Goal: Task Accomplishment & Management: Complete application form

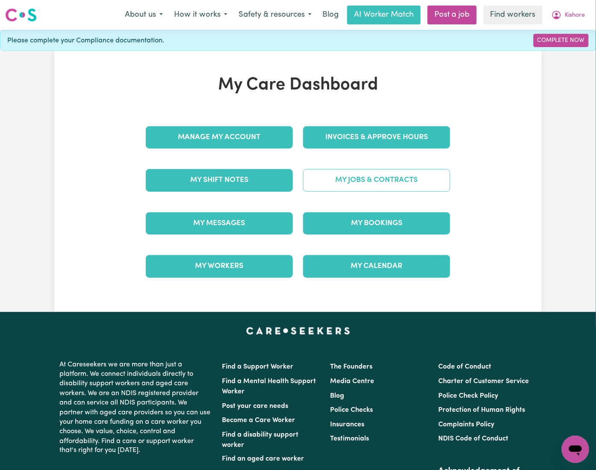
click at [380, 185] on link "My Jobs & Contracts" at bounding box center [376, 180] width 147 height 22
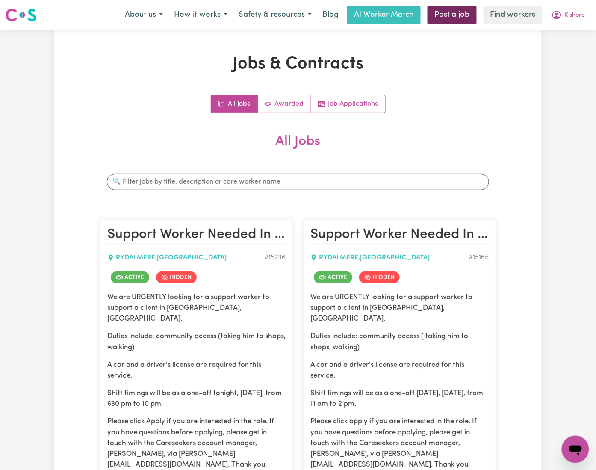
click at [454, 23] on link "Post a job" at bounding box center [452, 15] width 49 height 19
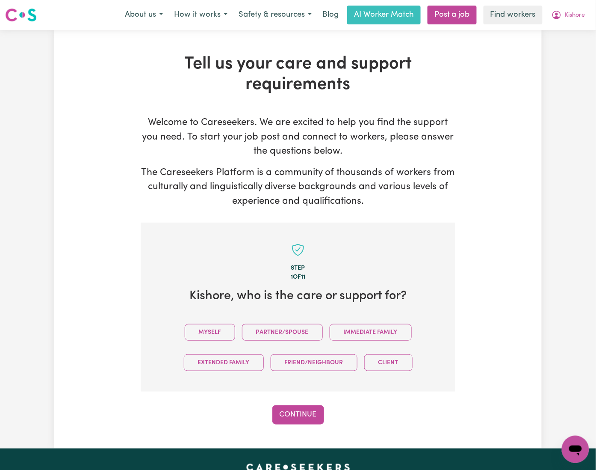
scroll to position [187, 0]
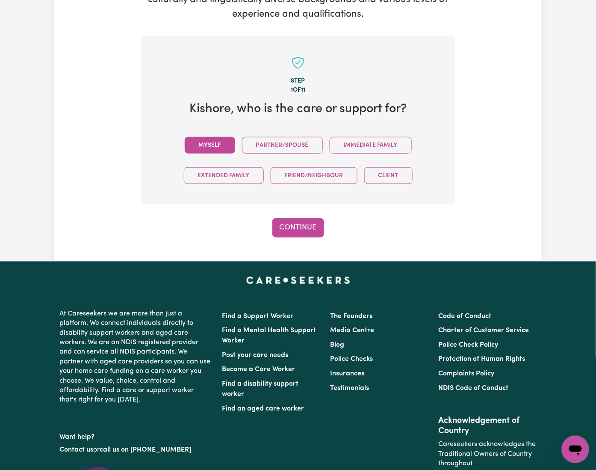
drag, startPoint x: 137, startPoint y: 105, endPoint x: 149, endPoint y: 110, distance: 12.9
click at [154, 130] on div "Myself Partner/Spouse Immediate Family Extended Family Friend/Neighbour Client" at bounding box center [297, 160] width 287 height 61
click at [185, 137] on button "Myself" at bounding box center [210, 145] width 50 height 17
click at [300, 218] on button "Continue" at bounding box center [299, 227] width 52 height 19
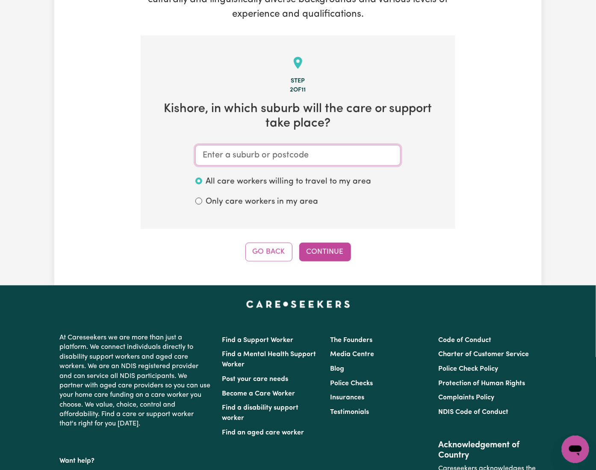
click at [219, 145] on input "text" at bounding box center [298, 155] width 205 height 21
paste input "Rydalmere"
type input "Rydalmere"
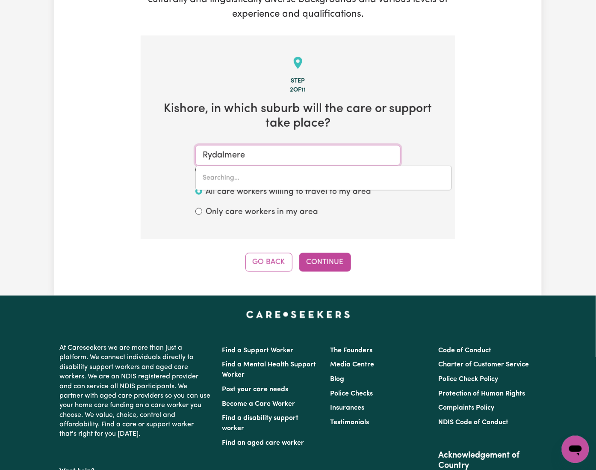
type input "Rydalmere, New South Wales, 2116"
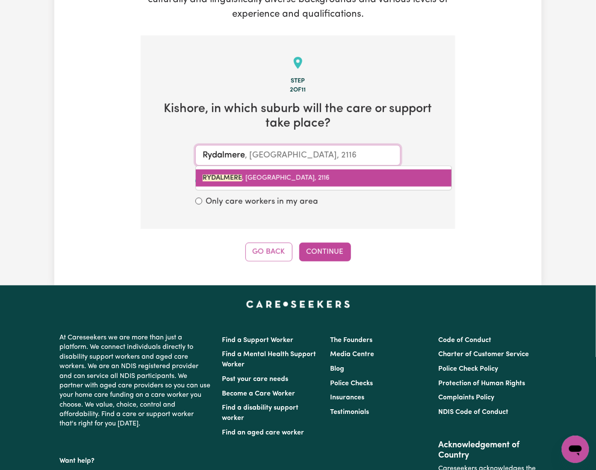
click at [242, 169] on link "RYDALMERE , New South Wales, 2116" at bounding box center [324, 177] width 256 height 17
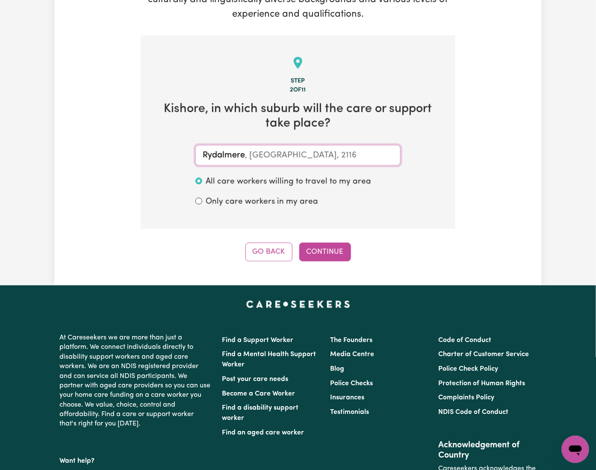
type input "RYDALMERE, New South Wales, 2116"
click at [328, 243] on button "Continue" at bounding box center [325, 252] width 52 height 19
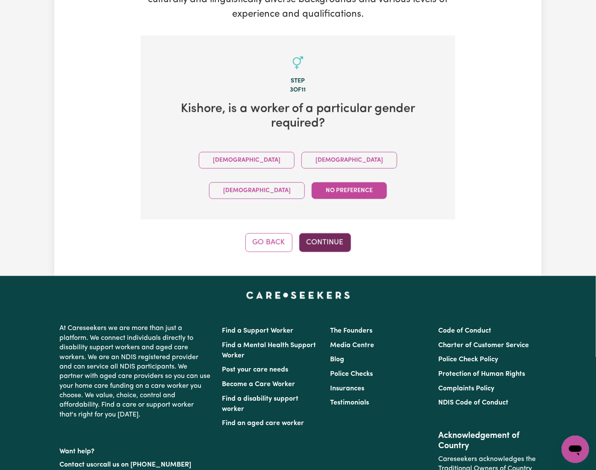
click at [314, 233] on button "Continue" at bounding box center [325, 242] width 52 height 19
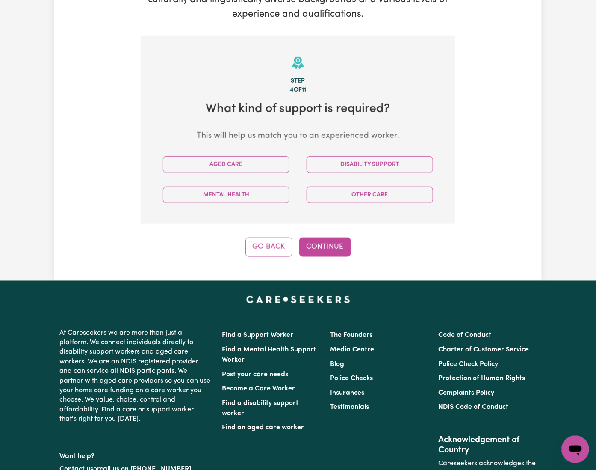
drag, startPoint x: 366, startPoint y: 123, endPoint x: 264, endPoint y: 189, distance: 121.6
click at [365, 156] on button "Disability Support" at bounding box center [370, 164] width 127 height 17
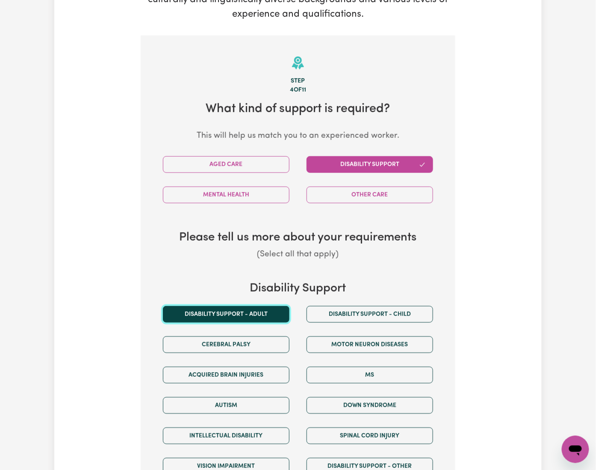
click at [170, 265] on button "Disability support - Adult" at bounding box center [226, 314] width 127 height 17
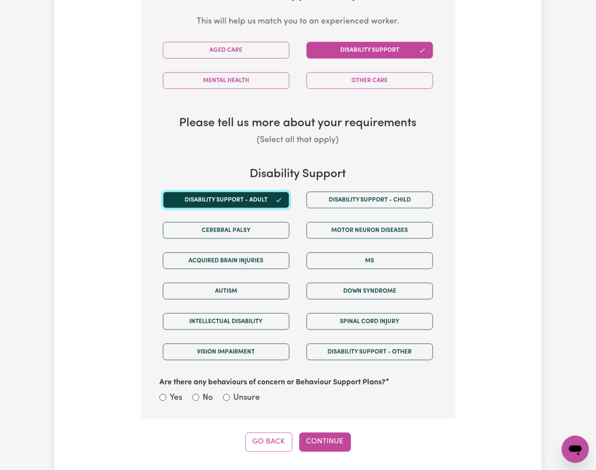
scroll to position [358, 0]
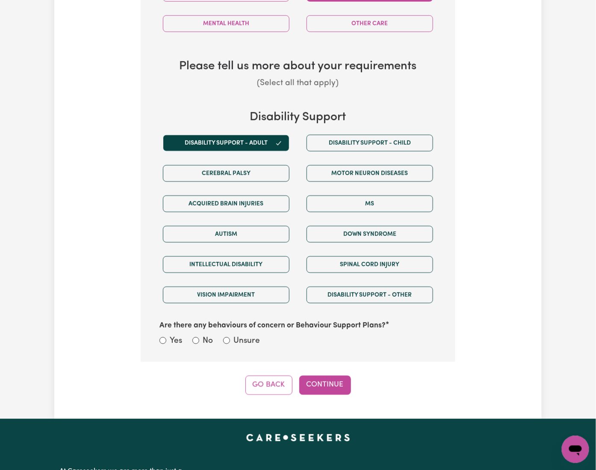
drag, startPoint x: 235, startPoint y: 295, endPoint x: 226, endPoint y: 304, distance: 12.4
click at [234, 265] on label "Are there any behaviours of concern or Behaviour Support Plans?" at bounding box center [273, 325] width 226 height 11
drag, startPoint x: 226, startPoint y: 305, endPoint x: 231, endPoint y: 323, distance: 18.7
click at [234, 265] on label "Unsure" at bounding box center [247, 341] width 27 height 12
click at [226, 265] on input "Unsure" at bounding box center [226, 340] width 7 height 7
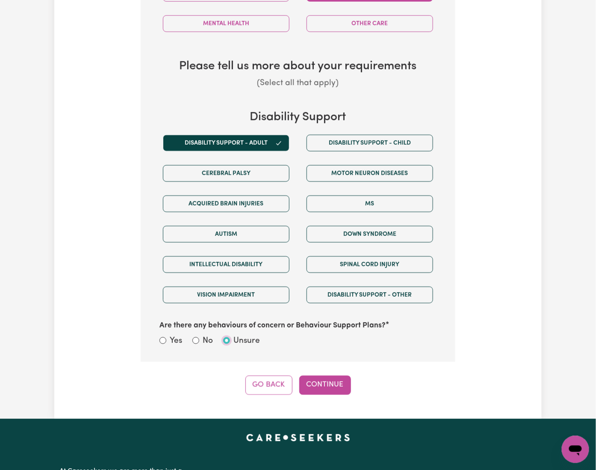
radio input "true"
click at [324, 265] on button "Continue" at bounding box center [325, 385] width 52 height 19
select select "PRIVATELY"
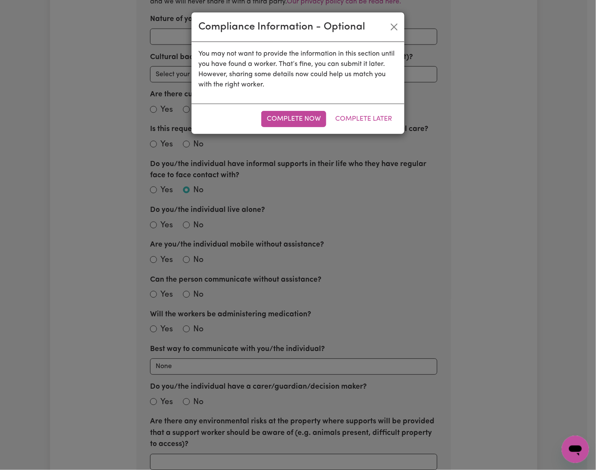
scroll to position [187, 0]
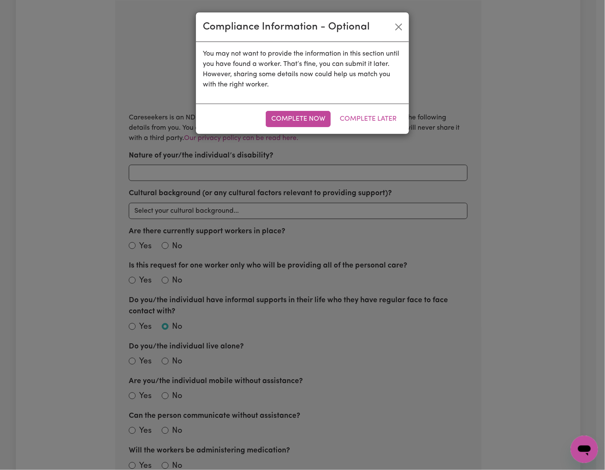
click at [365, 110] on div "Complete Now Complete Later" at bounding box center [302, 119] width 213 height 30
click at [365, 111] on button "Complete Later" at bounding box center [368, 119] width 68 height 16
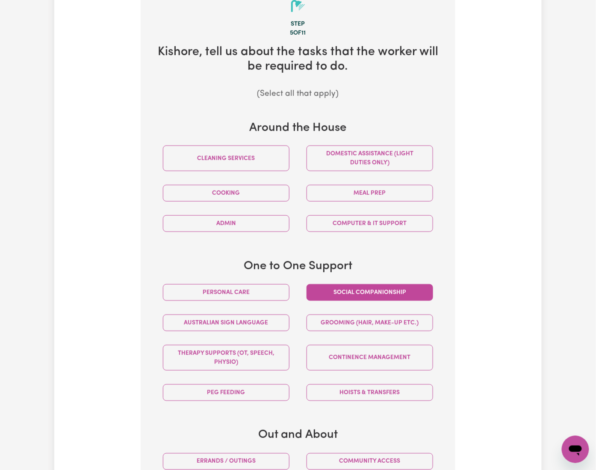
scroll to position [301, 0]
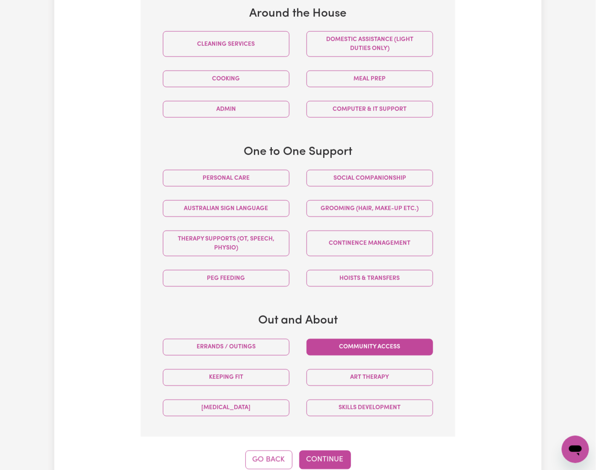
drag, startPoint x: 355, startPoint y: 303, endPoint x: 323, endPoint y: 331, distance: 42.5
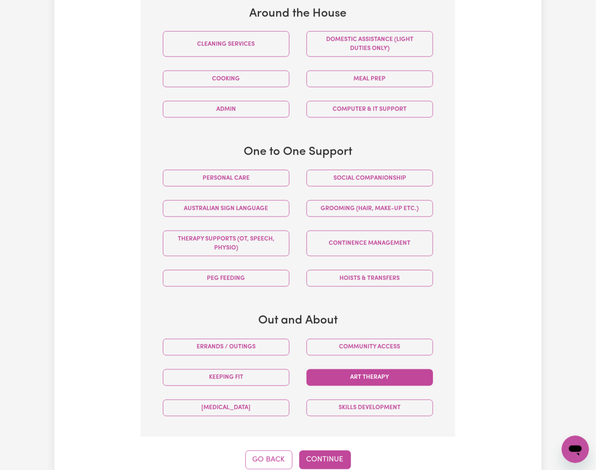
click at [356, 265] on button "Community access" at bounding box center [370, 347] width 127 height 17
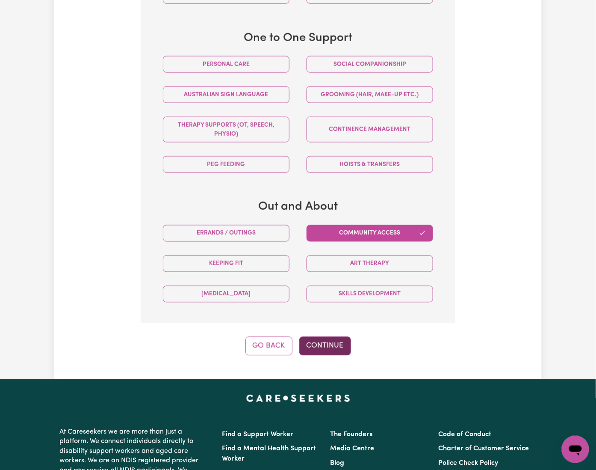
click at [316, 265] on button "Continue" at bounding box center [325, 345] width 52 height 19
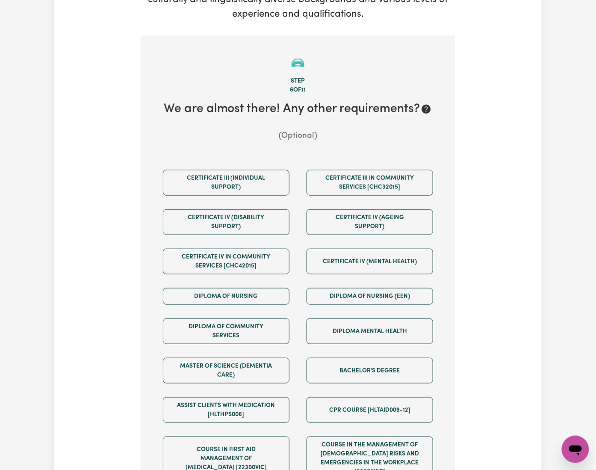
scroll to position [358, 0]
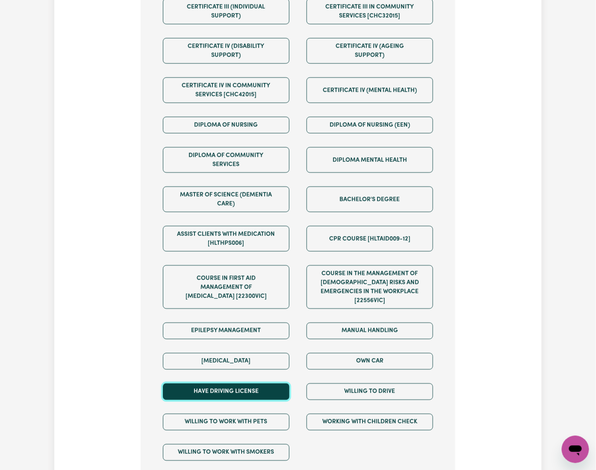
drag, startPoint x: 257, startPoint y: 326, endPoint x: 285, endPoint y: 326, distance: 27.8
click at [267, 265] on button "Have driving license" at bounding box center [226, 391] width 127 height 17
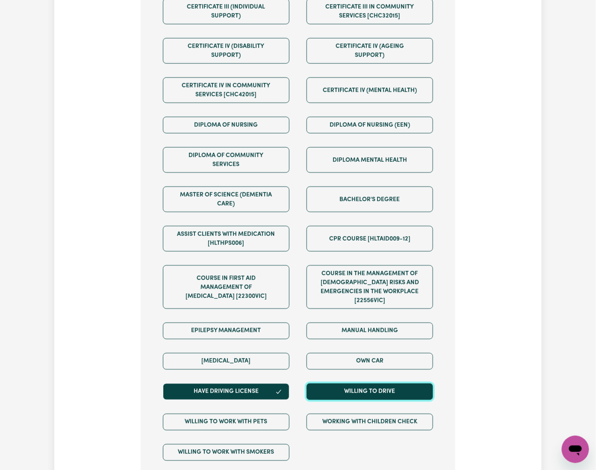
click at [336, 265] on button "Willing to drive" at bounding box center [370, 391] width 127 height 17
click at [354, 265] on div "Manual Handling" at bounding box center [370, 331] width 144 height 30
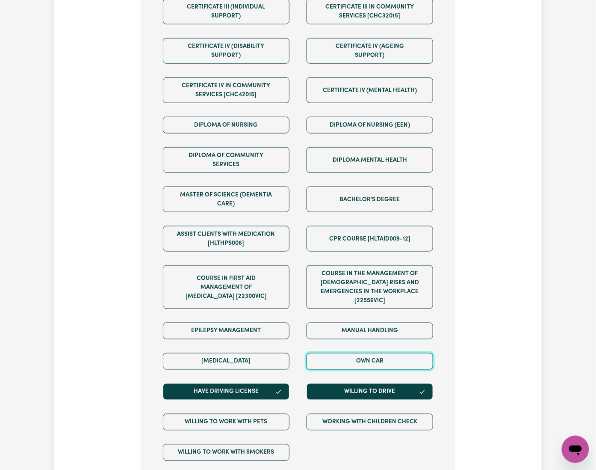
drag, startPoint x: 350, startPoint y: 287, endPoint x: 341, endPoint y: 323, distance: 36.3
click at [350, 265] on button "Own Car" at bounding box center [370, 361] width 127 height 17
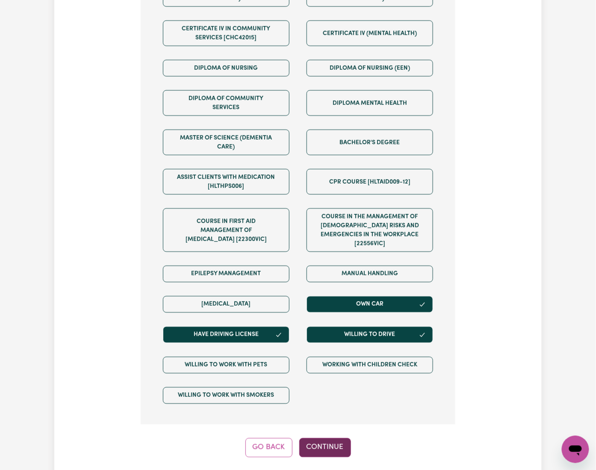
click at [332, 265] on button "Continue" at bounding box center [325, 447] width 52 height 19
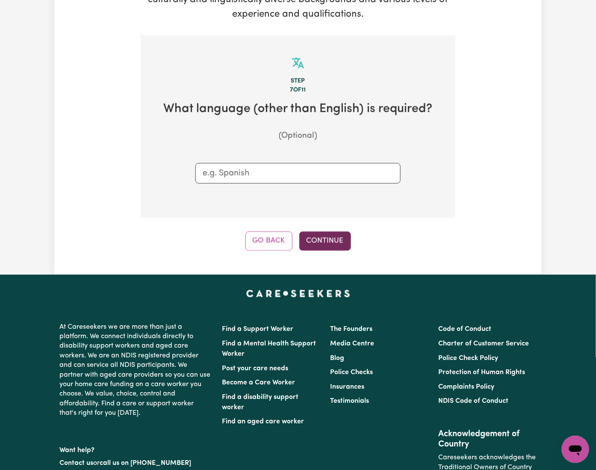
click at [322, 231] on button "Continue" at bounding box center [325, 240] width 52 height 19
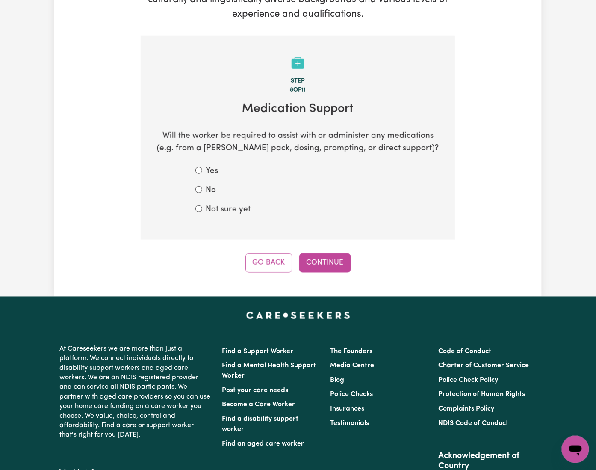
click at [215, 183] on section "Step 8 of 11 Medication Support Will the worker be required to assist with or a…" at bounding box center [298, 138] width 315 height 204
click at [210, 204] on label "Not sure yet" at bounding box center [228, 210] width 45 height 12
click at [202, 205] on input "Not sure yet" at bounding box center [199, 208] width 7 height 7
radio input "true"
click at [323, 253] on button "Continue" at bounding box center [325, 262] width 52 height 19
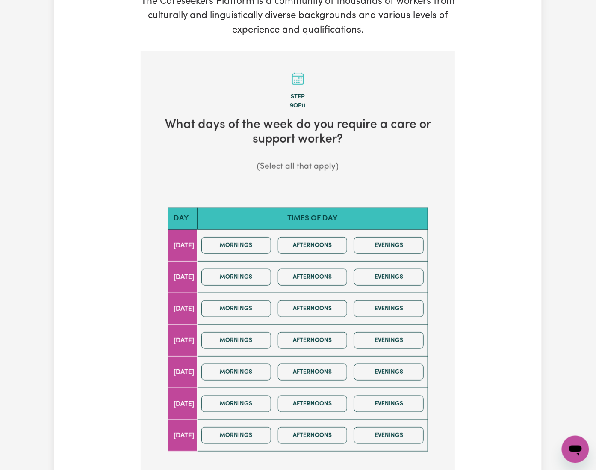
scroll to position [228, 0]
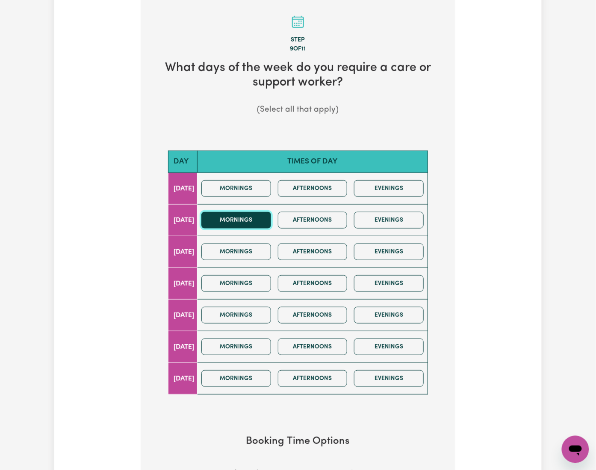
click at [242, 212] on button "Mornings" at bounding box center [237, 220] width 70 height 17
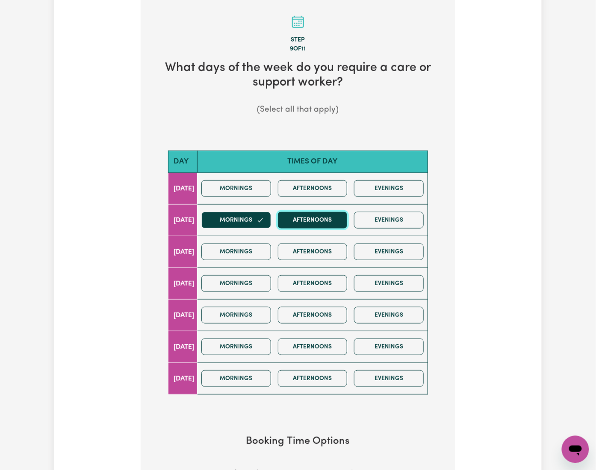
click at [329, 212] on button "Afternoons" at bounding box center [313, 220] width 70 height 17
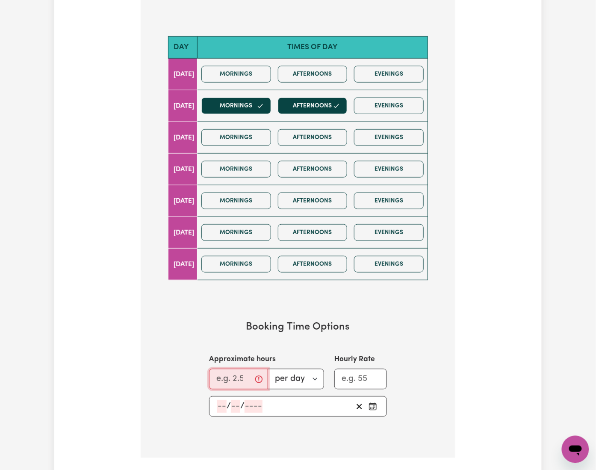
click at [209, 265] on input "Approximate hours" at bounding box center [238, 379] width 59 height 21
type input "3"
click at [217, 265] on input "number" at bounding box center [221, 406] width 9 height 13
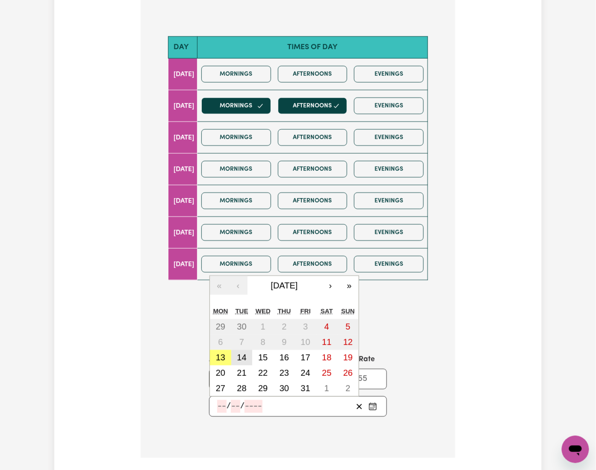
click at [237, 265] on abbr "14" at bounding box center [241, 357] width 9 height 9
type input "2025-10-14"
type input "14"
type input "10"
type input "2025"
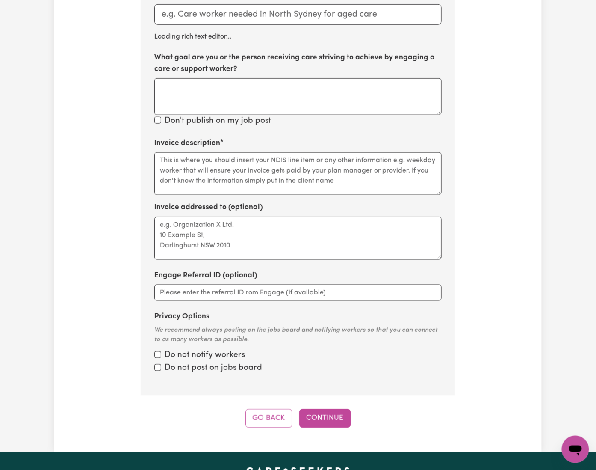
scroll to position [187, 0]
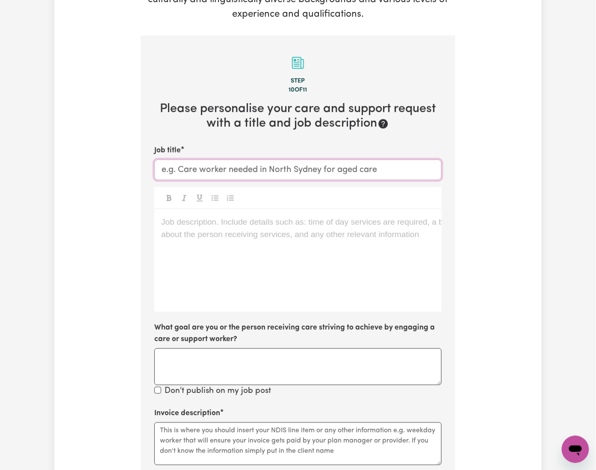
click at [187, 160] on input "Job title" at bounding box center [297, 170] width 287 height 21
paste input "Rydalmere NSW"
click at [231, 216] on p "Job description. Include details such as: time of day services are required, a …" at bounding box center [298, 222] width 274 height 12
click at [281, 160] on input "Support Worker Needed in Rydalmere NSW" at bounding box center [297, 170] width 287 height 21
click at [285, 160] on input "Support Worker Needed in Rydalmere NSW" at bounding box center [297, 170] width 287 height 21
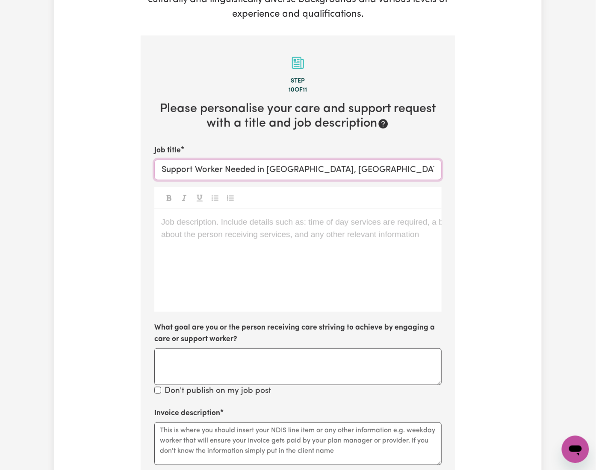
type input "Support Worker Needed in Rydalmere, NSW"
drag, startPoint x: 244, startPoint y: 220, endPoint x: 184, endPoint y: 235, distance: 62.3
click at [243, 221] on div "Job description. Include details such as: time of day services are required, a …" at bounding box center [297, 260] width 287 height 103
click at [226, 209] on div "Job description. Include details such as: time of day services are required, a …" at bounding box center [297, 260] width 287 height 103
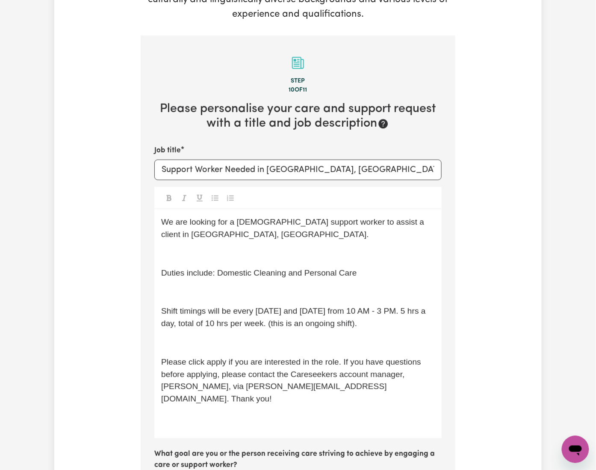
click at [226, 248] on p "﻿" at bounding box center [298, 254] width 274 height 12
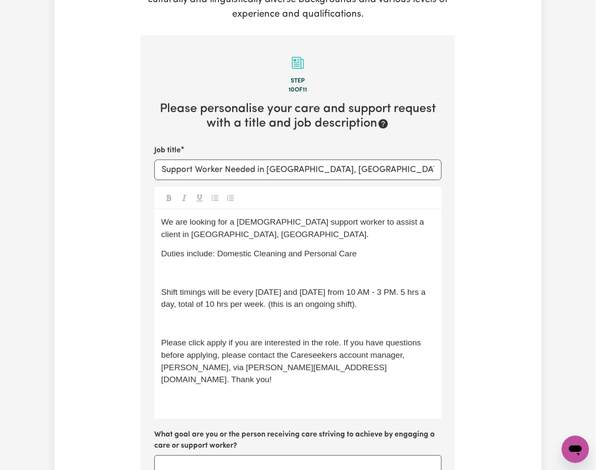
click at [211, 265] on p "﻿" at bounding box center [298, 273] width 274 height 12
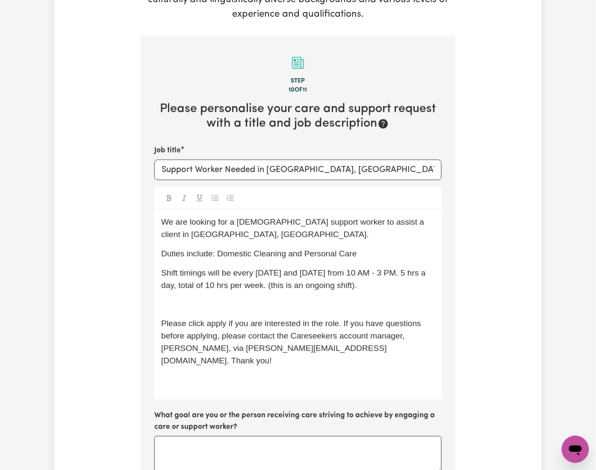
click at [204, 265] on p "﻿" at bounding box center [298, 304] width 274 height 12
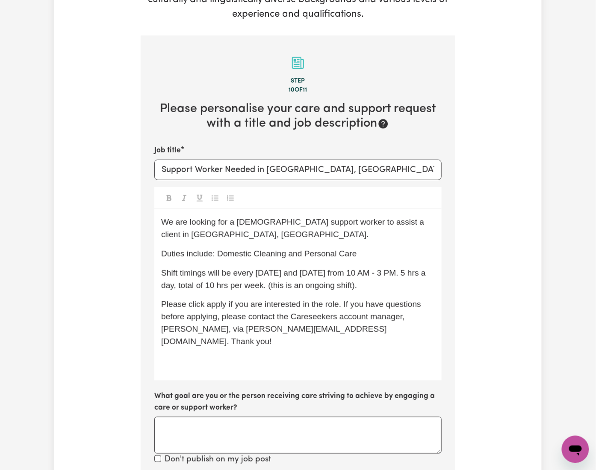
click at [179, 265] on div "We are looking for a female support worker to assist a client in Green Valley, …" at bounding box center [297, 294] width 287 height 171
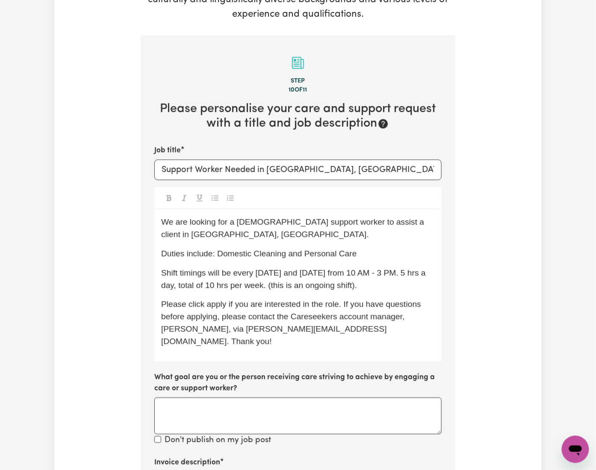
click at [209, 217] on span "We are looking for a female support worker to assist a client in Green Valley, …" at bounding box center [294, 227] width 266 height 21
drag, startPoint x: 165, startPoint y: 185, endPoint x: 283, endPoint y: 193, distance: 118.8
click at [276, 217] on span "We are looking for a support worker to assist a client in Green Valley, NSW." at bounding box center [262, 227] width 202 height 21
click at [326, 265] on p "Shift timings will be every Monday and Friday from 10 AM - 3 PM. 5 hrs a day, t…" at bounding box center [298, 279] width 274 height 25
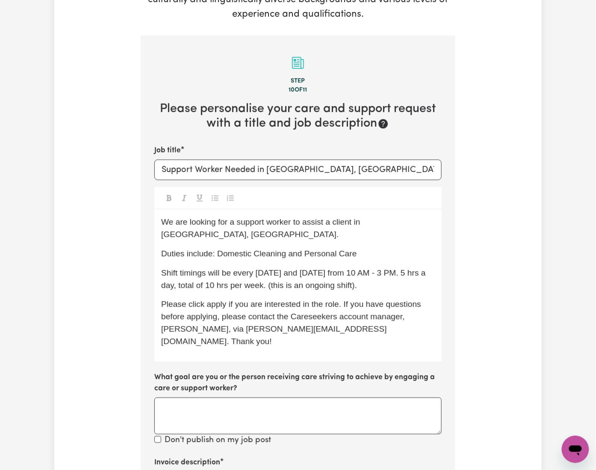
drag, startPoint x: 163, startPoint y: 187, endPoint x: 165, endPoint y: 200, distance: 13.8
click at [163, 217] on span "We are looking for a support worker to assist a client in Green Valley, NSW." at bounding box center [262, 227] width 202 height 21
drag, startPoint x: 193, startPoint y: 207, endPoint x: 341, endPoint y: 204, distance: 147.2
click at [341, 248] on p "Duties include: Domestic Cleaning and Personal Care" at bounding box center [298, 254] width 274 height 12
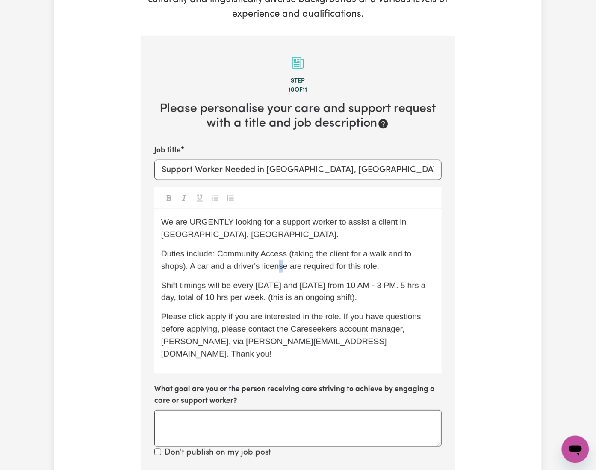
click at [181, 249] on span "Duties include: Community Access (taking the client for a walk and to shops). A…" at bounding box center [287, 259] width 253 height 21
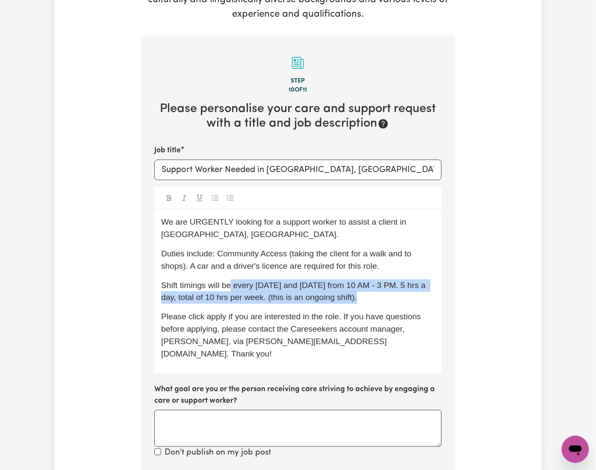
drag, startPoint x: 208, startPoint y: 237, endPoint x: 278, endPoint y: 250, distance: 71.5
click at [278, 265] on p "Shift timings will be every Monday and Friday from 10 AM - 3 PM. 5 hrs a day, t…" at bounding box center [298, 291] width 274 height 25
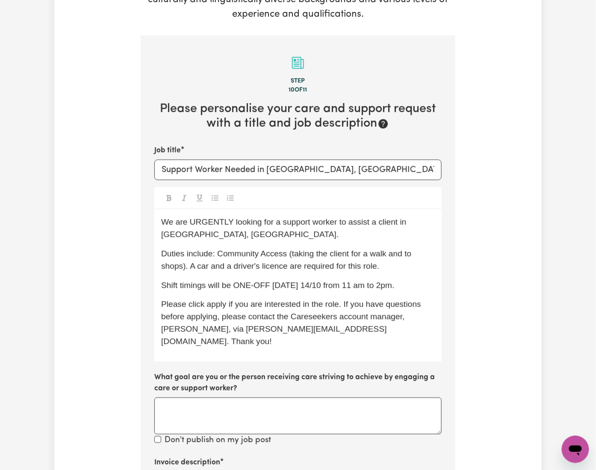
scroll to position [244, 0]
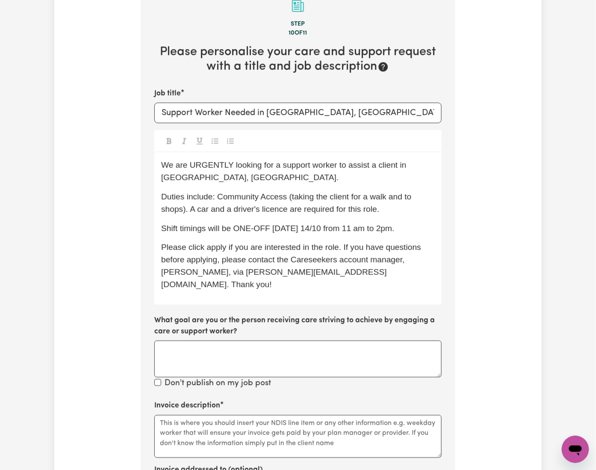
drag, startPoint x: 193, startPoint y: 150, endPoint x: 262, endPoint y: 149, distance: 68.5
click at [262, 192] on span "Duties include: Community Access (taking the client for a walk and to shops). A…" at bounding box center [287, 202] width 253 height 21
copy span "Community Access"
paste textarea "Community Access"
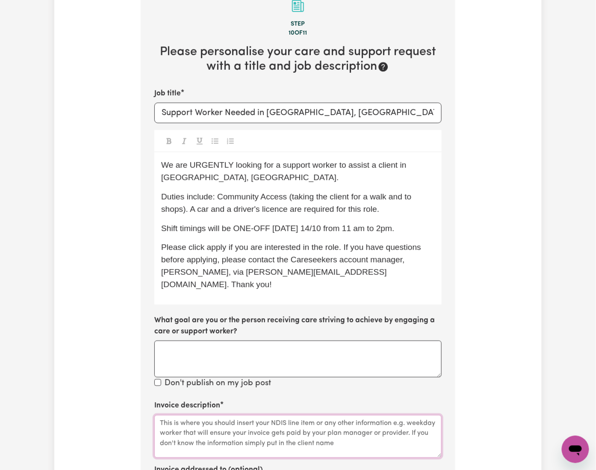
click at [206, 265] on textarea "Invoice description" at bounding box center [297, 436] width 287 height 43
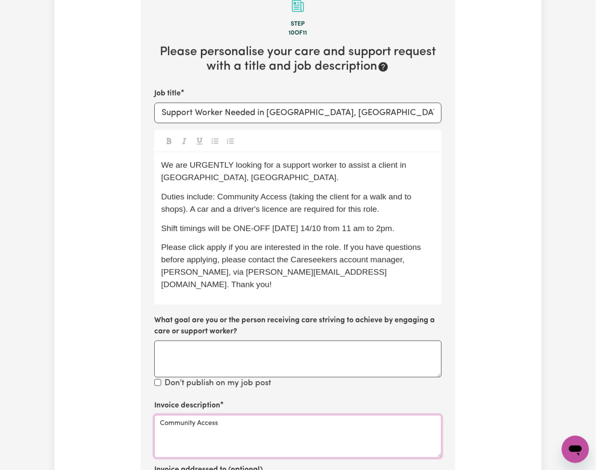
type textarea "Community Access"
click at [281, 224] on span "Shift timings will be ONE-OFF tomorrow 14/10 from 11 am to 2pm." at bounding box center [278, 228] width 234 height 9
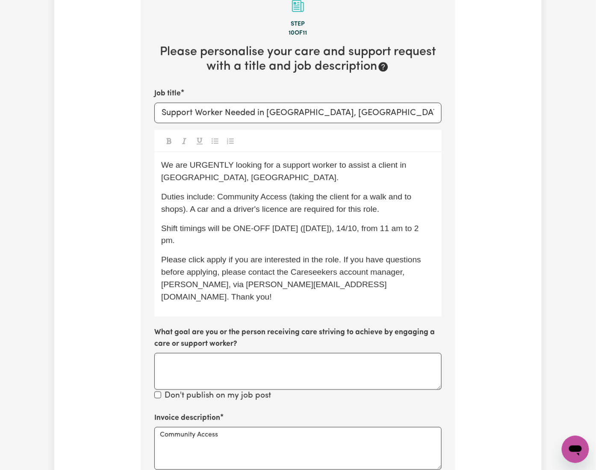
click at [347, 255] on span "Please click apply if you are interested in the role. If you have questions bef…" at bounding box center [292, 278] width 262 height 46
drag, startPoint x: 160, startPoint y: 126, endPoint x: 281, endPoint y: 126, distance: 121.5
click at [281, 160] on span "We are URGENTLY looking for a support worker to assist a client in Green Valley…" at bounding box center [285, 170] width 248 height 21
click at [308, 191] on p "Duties include: Community Access (taking the client for a walk and to shops). A…" at bounding box center [298, 203] width 274 height 25
drag, startPoint x: 242, startPoint y: 75, endPoint x: 346, endPoint y: 80, distance: 103.7
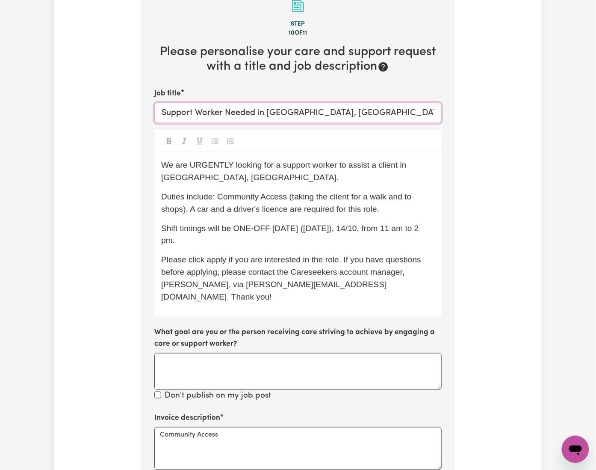
click at [346, 103] on input "Support Worker Needed in Rydalmere, NSW" at bounding box center [297, 113] width 287 height 21
click at [383, 192] on span "Duties include: Community Access (taking the client for a walk and to shops). A…" at bounding box center [287, 202] width 253 height 21
drag, startPoint x: 375, startPoint y: 129, endPoint x: 439, endPoint y: 129, distance: 63.7
click at [409, 160] on span "We are URGENTLY looking for a support worker to assist a client in Green Valley…" at bounding box center [285, 170] width 248 height 21
drag, startPoint x: 245, startPoint y: 165, endPoint x: 269, endPoint y: 187, distance: 33.0
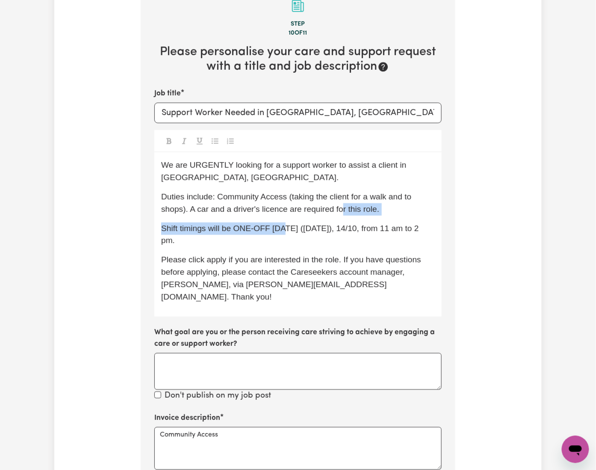
click at [266, 185] on div "We are URGENTLY looking for a support worker to assist a client in Rydalmere, N…" at bounding box center [297, 234] width 287 height 164
click at [292, 255] on span "Please click apply if you are interested in the role. If you have questions bef…" at bounding box center [292, 278] width 262 height 46
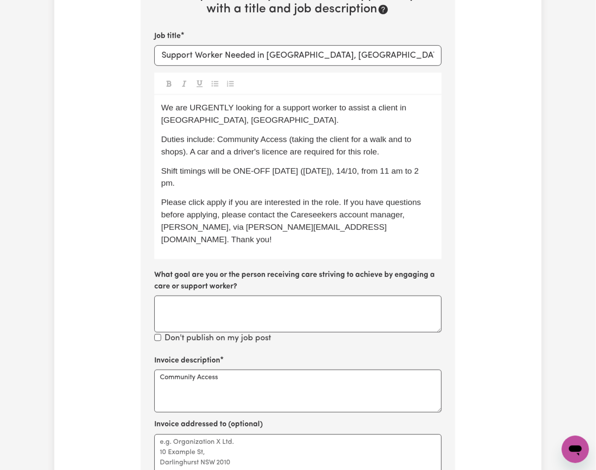
scroll to position [187, 0]
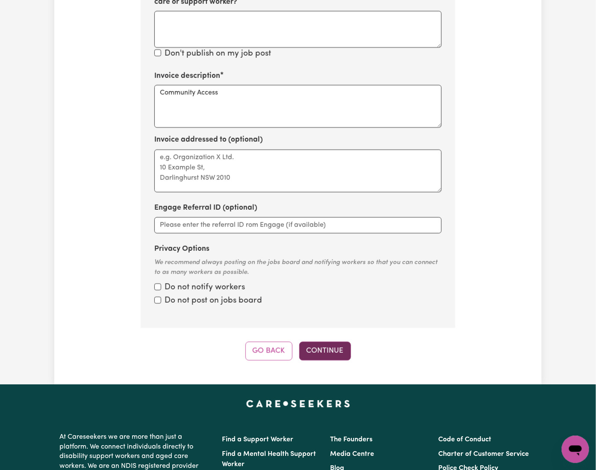
click at [319, 265] on button "Continue" at bounding box center [325, 350] width 52 height 19
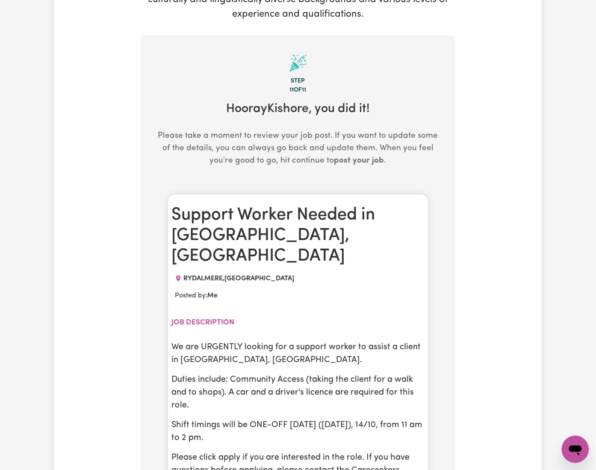
scroll to position [301, 0]
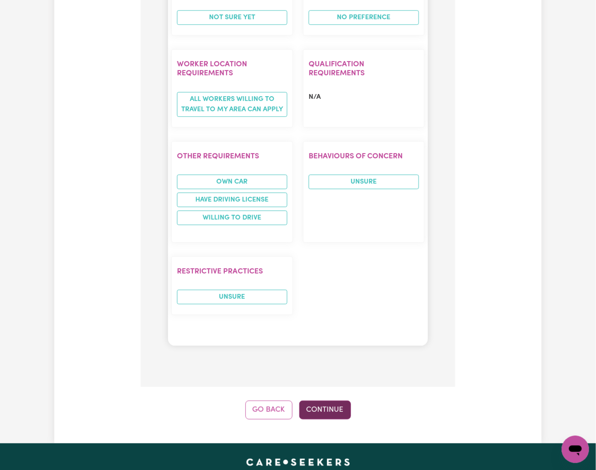
click at [327, 265] on button "Continue" at bounding box center [325, 409] width 52 height 19
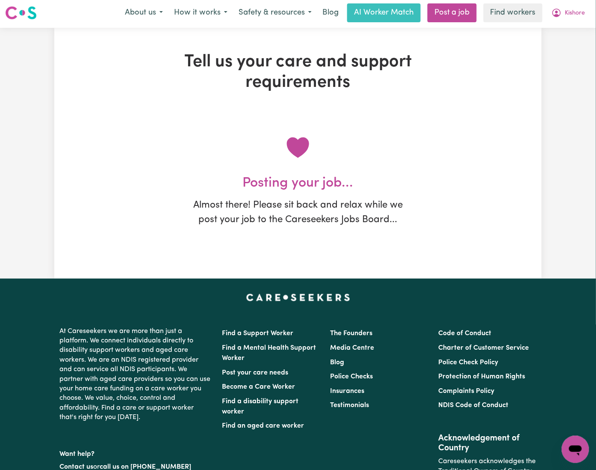
scroll to position [0, 0]
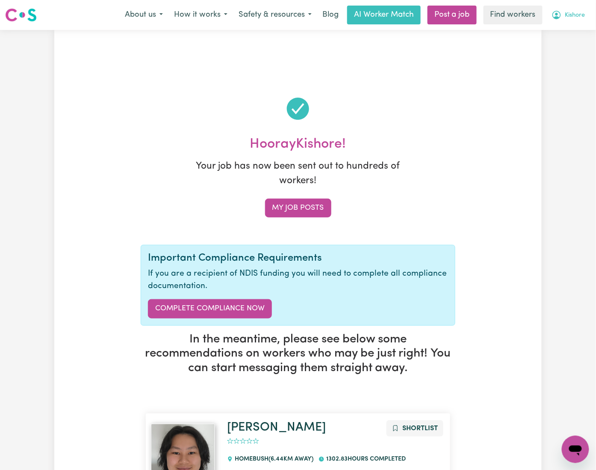
click at [536, 16] on span "Kishore" at bounding box center [576, 15] width 20 height 9
click at [536, 38] on link "My Dashboard" at bounding box center [557, 33] width 68 height 16
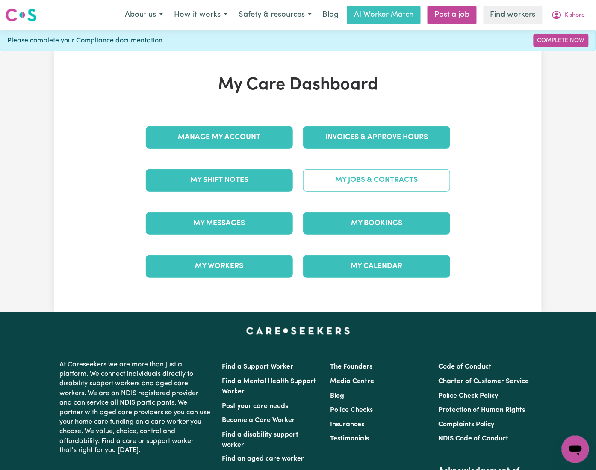
click at [387, 185] on link "My Jobs & Contracts" at bounding box center [376, 180] width 147 height 22
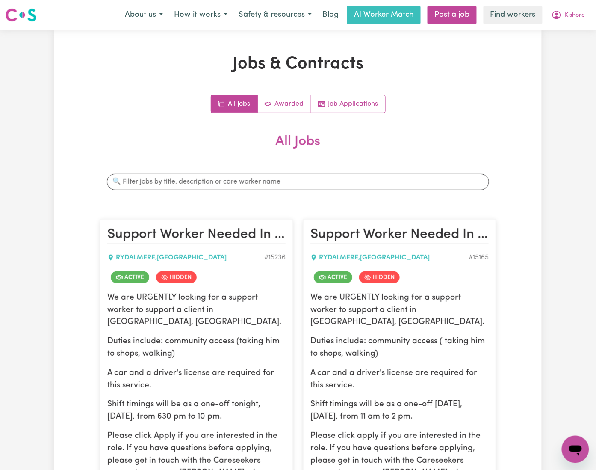
scroll to position [114, 0]
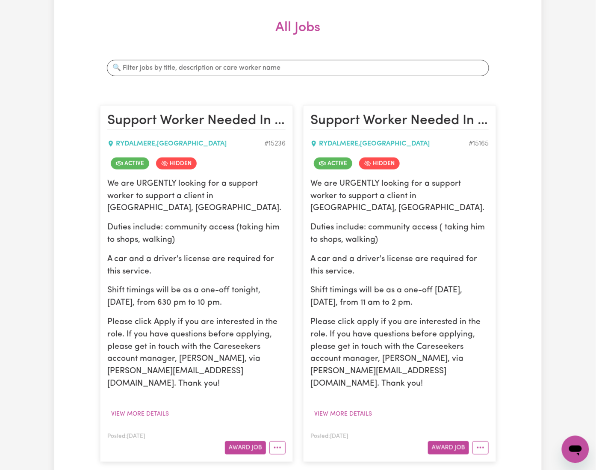
drag, startPoint x: 163, startPoint y: 247, endPoint x: 209, endPoint y: 279, distance: 56.1
click at [204, 265] on div "We are URGENTLY looking for a support worker to support a client in [GEOGRAPHIC…" at bounding box center [196, 284] width 178 height 212
click at [225, 265] on div "We are URGENTLY looking for a support worker to support a client in [GEOGRAPHIC…" at bounding box center [196, 284] width 178 height 212
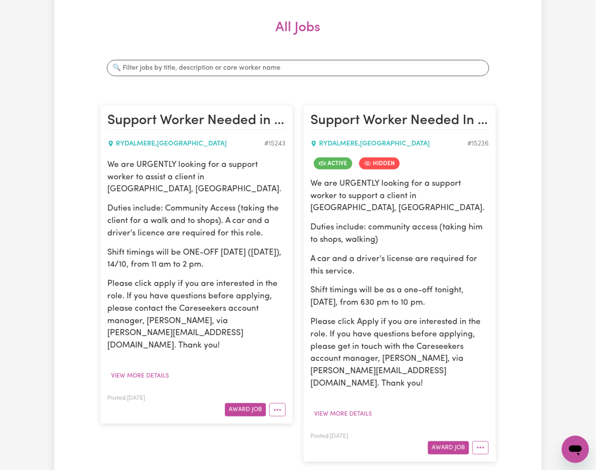
drag, startPoint x: 190, startPoint y: 216, endPoint x: 231, endPoint y: 299, distance: 92.2
click at [211, 265] on div "We are URGENTLY looking for a support worker to assist a client in Rydalmere, N…" at bounding box center [196, 255] width 178 height 193
drag, startPoint x: 231, startPoint y: 299, endPoint x: 231, endPoint y: 305, distance: 6.8
click at [231, 265] on p "Please click apply if you are interested in the role. If you have questions bef…" at bounding box center [196, 315] width 178 height 74
click at [116, 265] on div "We are URGENTLY looking for a support worker to assist a client in Rydalmere, N…" at bounding box center [196, 270] width 178 height 223
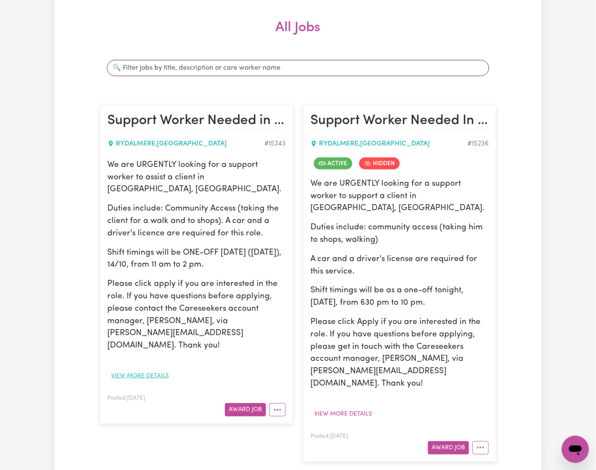
click at [116, 265] on button "View more details" at bounding box center [139, 375] width 65 height 13
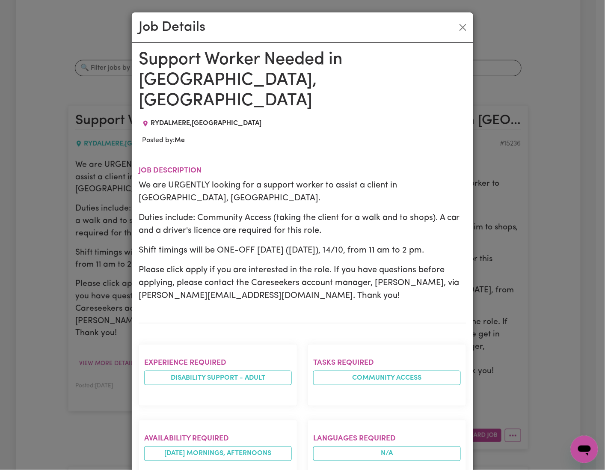
drag, startPoint x: 135, startPoint y: 167, endPoint x: 442, endPoint y: 232, distance: 313.1
click at [442, 232] on div "We are URGENTLY looking for a support worker to assist a client in Rydalmere, N…" at bounding box center [303, 240] width 328 height 123
copy div "We are URGENTLY looking for a support worker to assist a client in Rydalmere, N…"
click at [459, 27] on button "Close" at bounding box center [463, 28] width 14 height 14
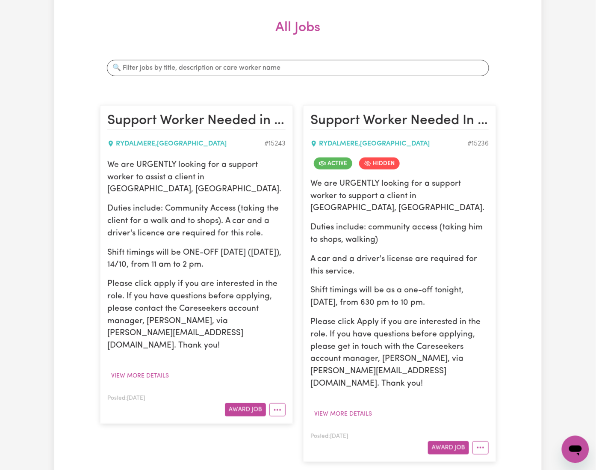
scroll to position [0, 0]
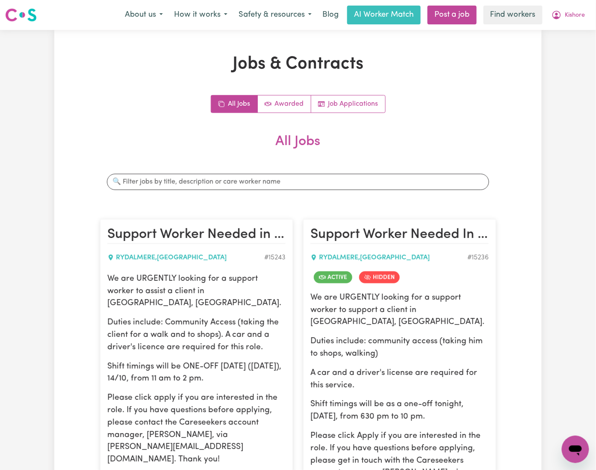
click at [536, 14] on div "Menu About us How it works Safety & resources Blog AI Worker Match Post a job F…" at bounding box center [298, 15] width 596 height 20
click at [536, 14] on button "Kishore" at bounding box center [568, 15] width 45 height 18
click at [536, 50] on link "Logout" at bounding box center [557, 49] width 68 height 16
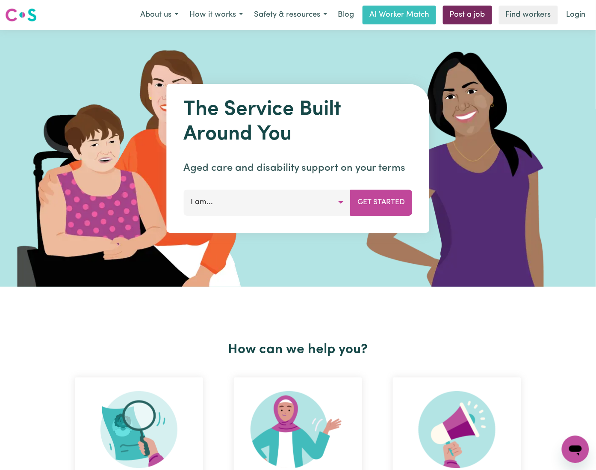
click at [449, 12] on link "Post a job" at bounding box center [467, 15] width 49 height 19
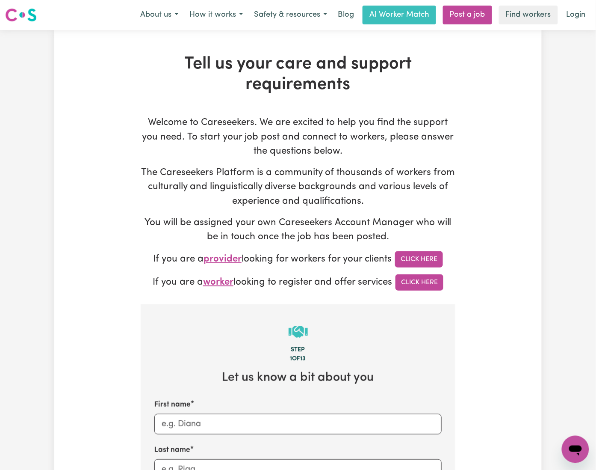
type input "onboardingcs@careseekers.com.au"
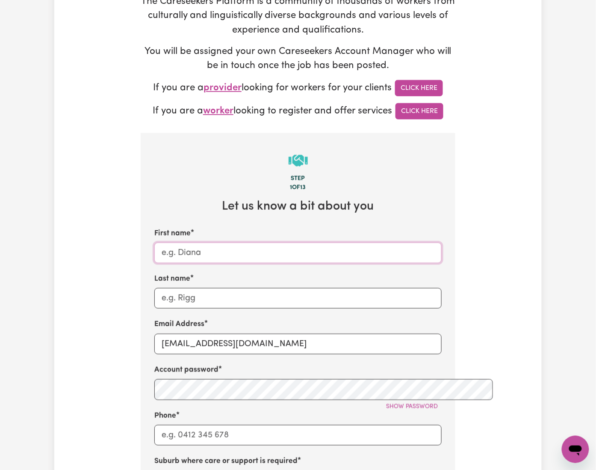
click at [154, 243] on input "First name" at bounding box center [297, 253] width 287 height 21
paste input "Gabby - Hands of Care- Eastwood NSW"
drag, startPoint x: 172, startPoint y: 218, endPoint x: 227, endPoint y: 218, distance: 55.2
click at [227, 243] on input "Gabby - Hands of Care- Eastwood NSW" at bounding box center [297, 253] width 287 height 21
type input "Gabby - - Eastwood NSW"
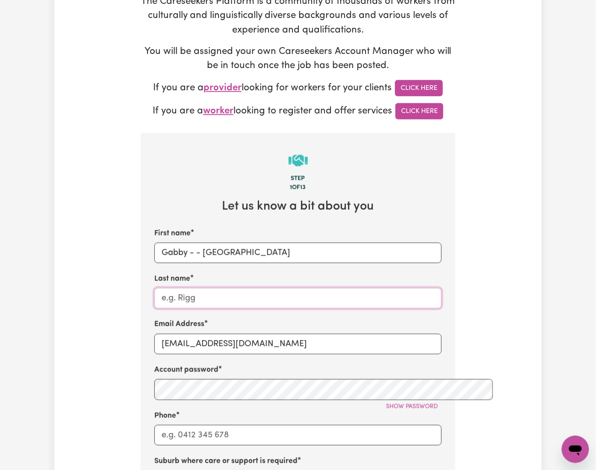
click at [170, 265] on input "Last name" at bounding box center [297, 298] width 287 height 21
paste input "Hands of Care"
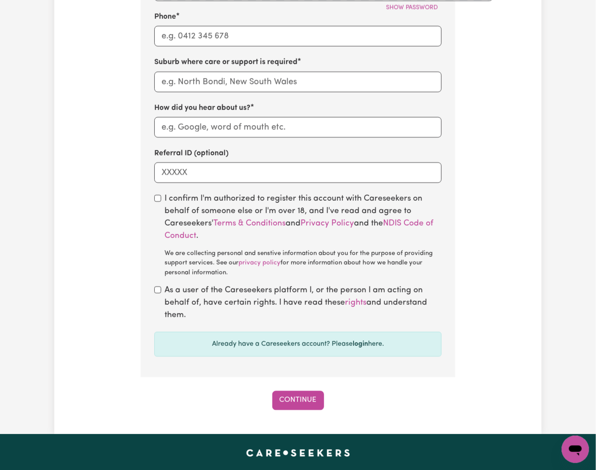
scroll to position [627, 0]
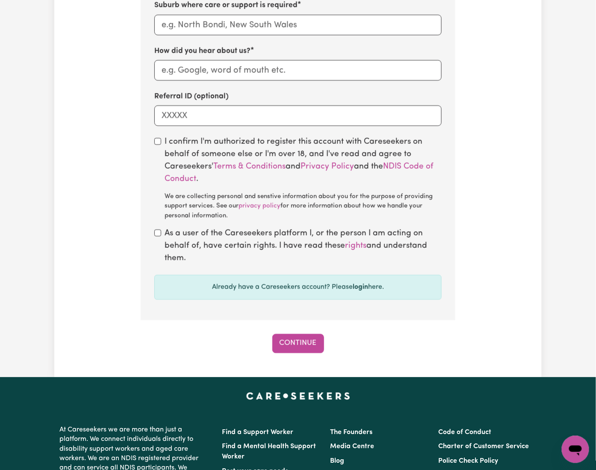
type input "Hands of Care"
click at [173, 60] on input "How did you hear about us?" at bounding box center [297, 70] width 287 height 21
paste input "Hands of Care"
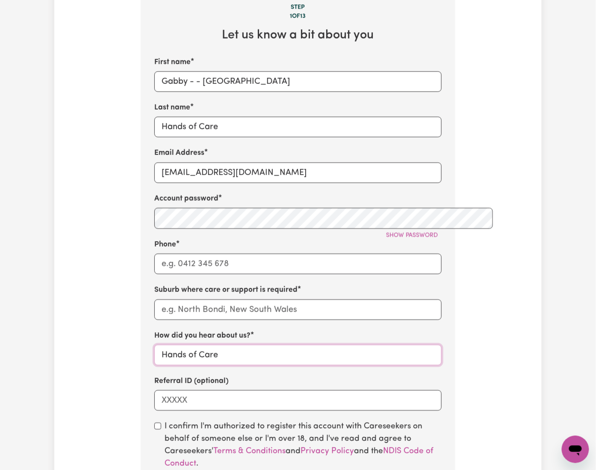
type input "Hands of Care"
drag, startPoint x: 178, startPoint y: 52, endPoint x: 161, endPoint y: 52, distance: 16.7
click at [161, 71] on input "Gabby - - Eastwood NSW" at bounding box center [297, 81] width 287 height 21
type input "Gabby Eastwood NSW"
click at [163, 163] on input "onboardingcs@careseekers.com.au" at bounding box center [297, 173] width 287 height 21
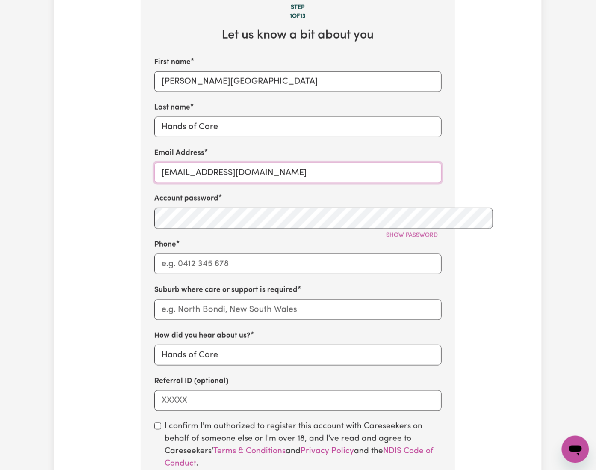
paste input "GabbyHOCEastwood"
type input "GabbyHOCEastwood@careseekers.com.au"
click at [438, 232] on span "Show password" at bounding box center [412, 235] width 52 height 6
click at [246, 254] on input "Phone" at bounding box center [297, 264] width 287 height 21
type input "1300765465"
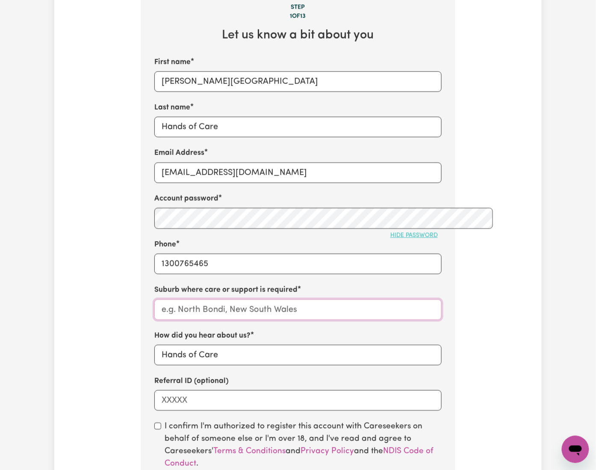
click at [221, 265] on input "text" at bounding box center [297, 309] width 287 height 21
click at [168, 265] on input "text" at bounding box center [297, 309] width 287 height 21
paste input "Eastwood"
type input "Eastwood"
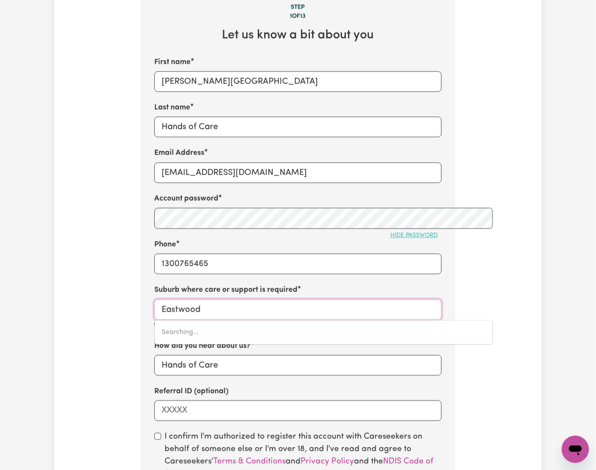
type input "Eastwood, New South Wales, 2122"
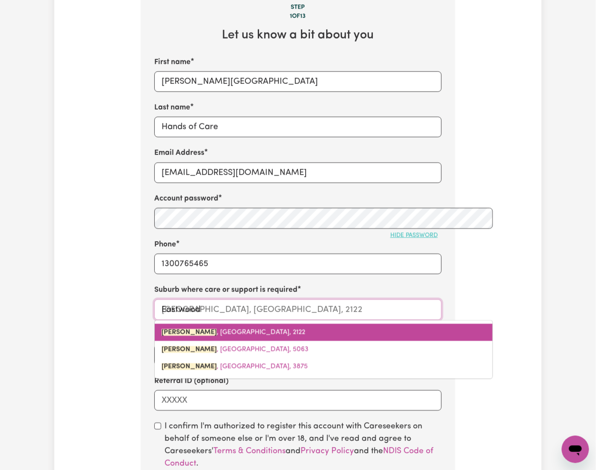
click at [163, 265] on mark "EASTWOOD" at bounding box center [189, 332] width 55 height 7
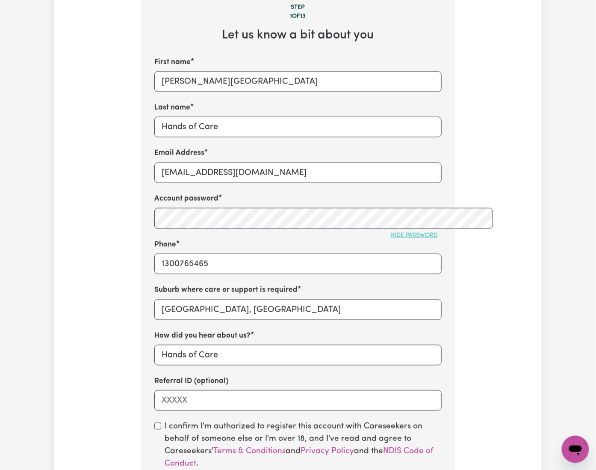
scroll to position [456, 0]
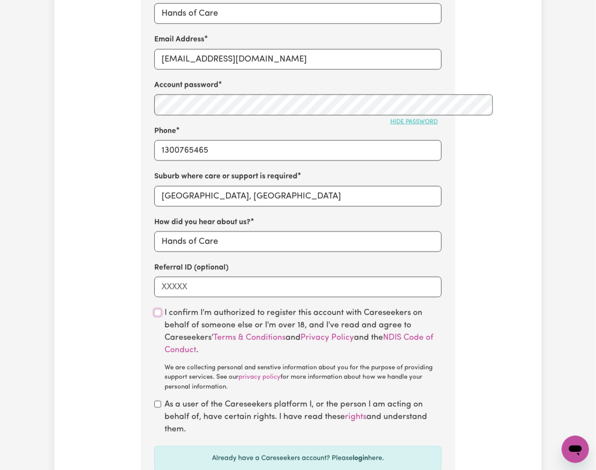
drag, startPoint x: 133, startPoint y: 281, endPoint x: 132, endPoint y: 286, distance: 5.2
click at [154, 265] on input "checkbox" at bounding box center [157, 312] width 7 height 7
checkbox input "true"
click at [154, 265] on input "checkbox" at bounding box center [157, 403] width 7 height 7
checkbox input "true"
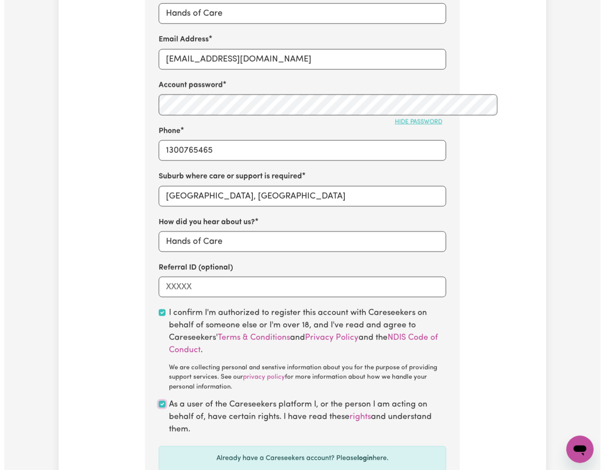
scroll to position [570, 0]
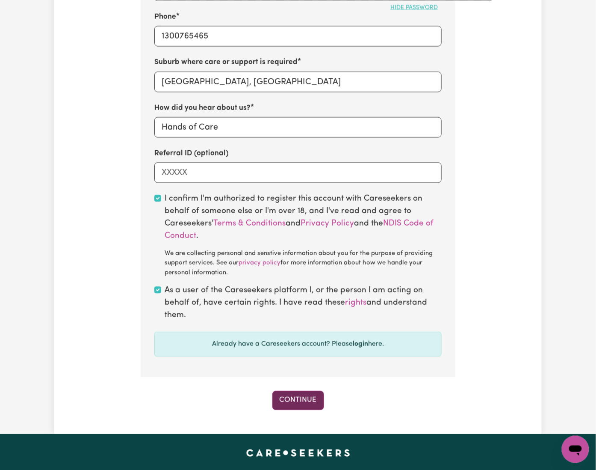
click at [283, 265] on button "Continue" at bounding box center [299, 400] width 52 height 19
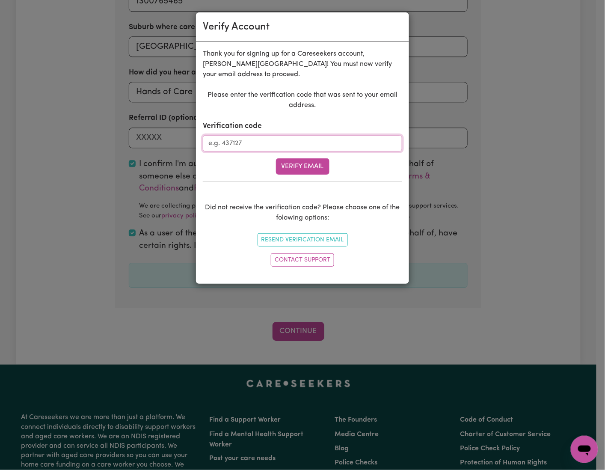
click at [303, 145] on input "Verification code" at bounding box center [302, 143] width 199 height 16
paste input "559805"
type input "559805"
click at [300, 160] on button "Verify Email" at bounding box center [302, 166] width 53 height 16
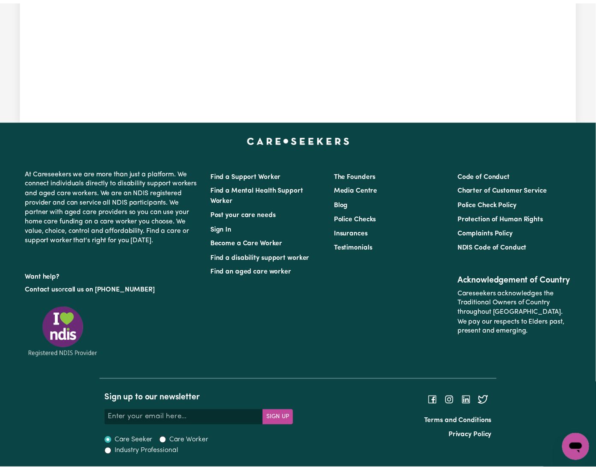
scroll to position [270, 0]
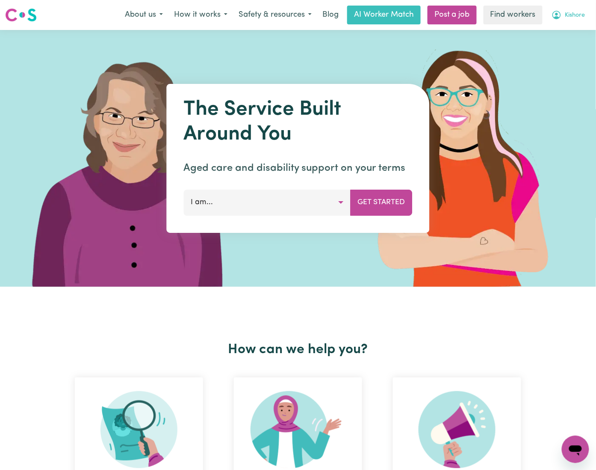
click at [584, 13] on span "Kishore" at bounding box center [576, 15] width 20 height 9
click at [541, 36] on link "My Dashboard" at bounding box center [557, 33] width 68 height 16
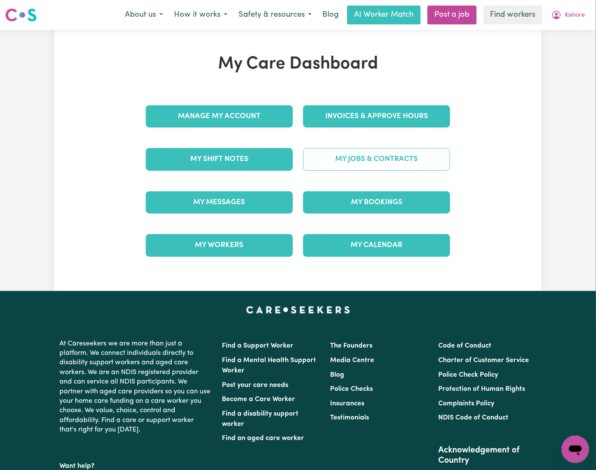
click at [337, 160] on div "My Jobs & Contracts" at bounding box center [376, 159] width 157 height 43
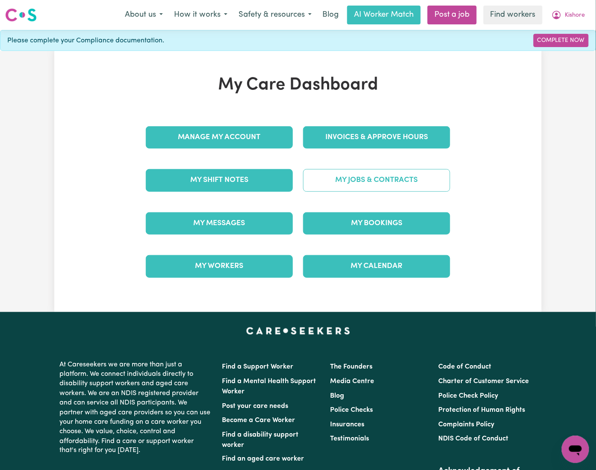
click at [336, 183] on link "My Jobs & Contracts" at bounding box center [376, 180] width 147 height 22
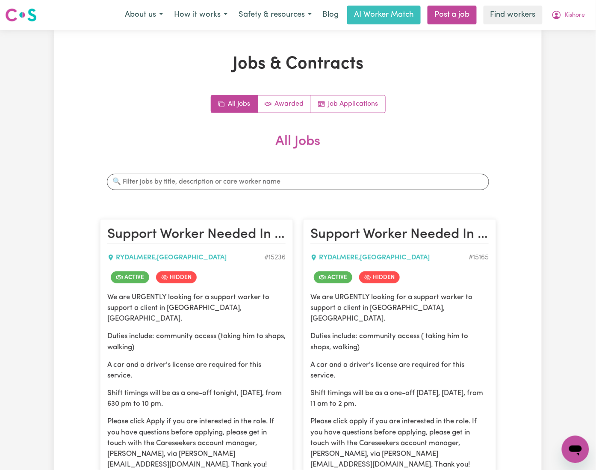
scroll to position [171, 0]
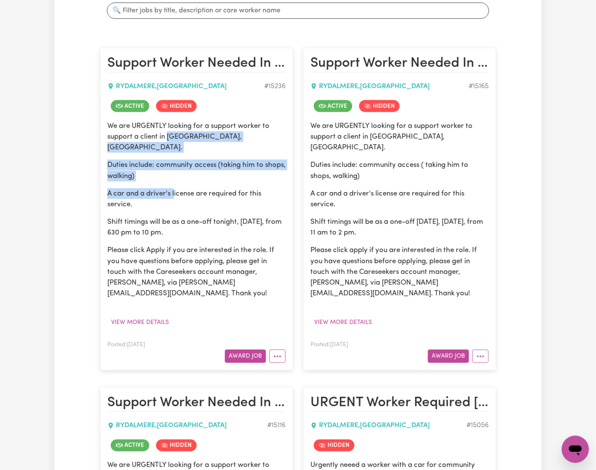
drag, startPoint x: 103, startPoint y: 141, endPoint x: 184, endPoint y: 191, distance: 95.5
click at [165, 182] on div "We are URGENTLY looking for a support worker to support a client in [GEOGRAPHIC…" at bounding box center [196, 210] width 178 height 178
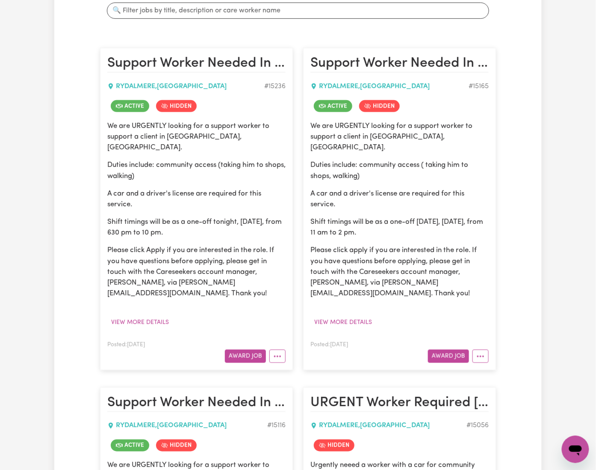
click at [187, 216] on p "Shift timings will be as a one-off tonight, [DATE], from 630 pm to 10 pm." at bounding box center [196, 226] width 178 height 21
click at [107, 316] on button "View more details" at bounding box center [139, 322] width 65 height 13
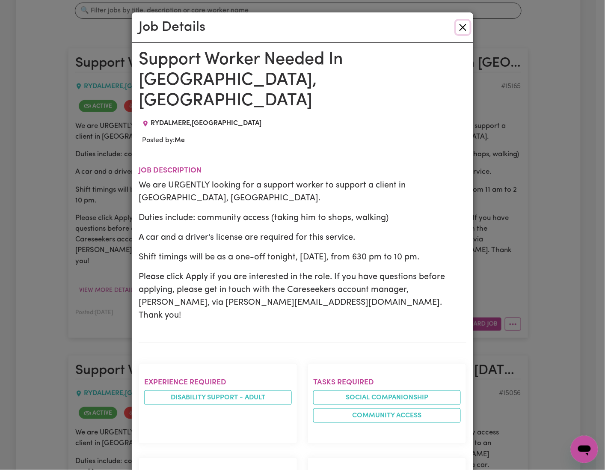
drag, startPoint x: 455, startPoint y: 28, endPoint x: 374, endPoint y: 28, distance: 81.3
click at [456, 28] on button "Close" at bounding box center [463, 28] width 14 height 14
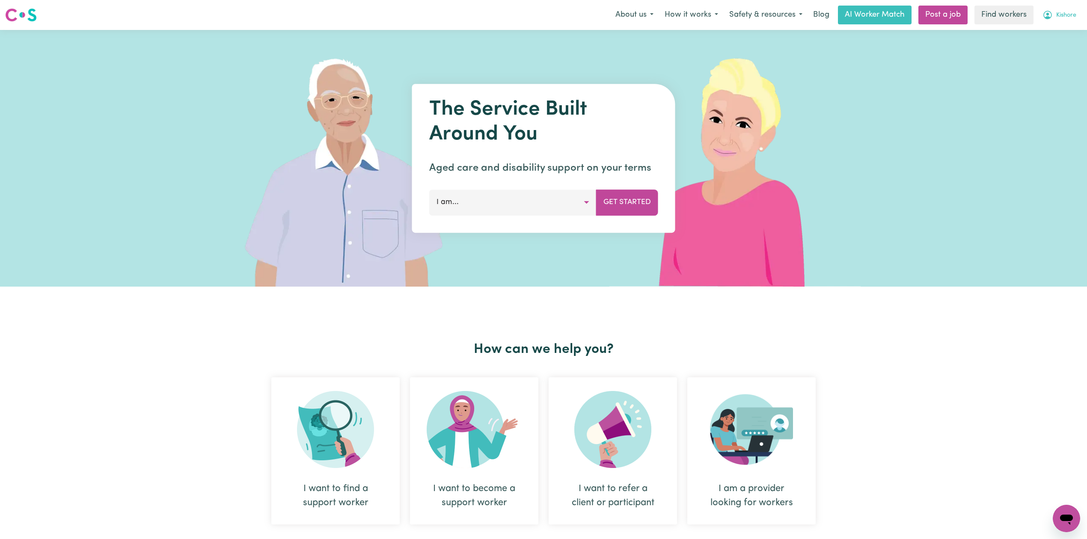
click at [1058, 15] on span "Kishore" at bounding box center [1066, 15] width 20 height 9
click at [1053, 48] on link "Logout" at bounding box center [1048, 49] width 68 height 16
click at [1070, 16] on link "Login" at bounding box center [1067, 15] width 30 height 19
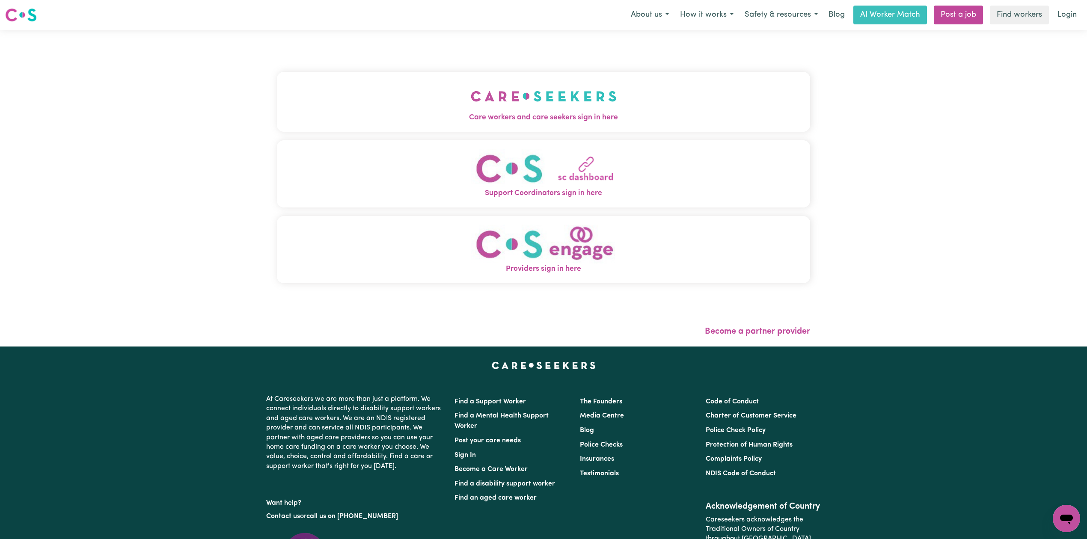
click at [412, 67] on div "Care workers and care seekers sign in here Support Coordinators sign in here Pr…" at bounding box center [543, 182] width 533 height 270
click at [361, 95] on button "Care workers and care seekers sign in here" at bounding box center [543, 102] width 533 height 60
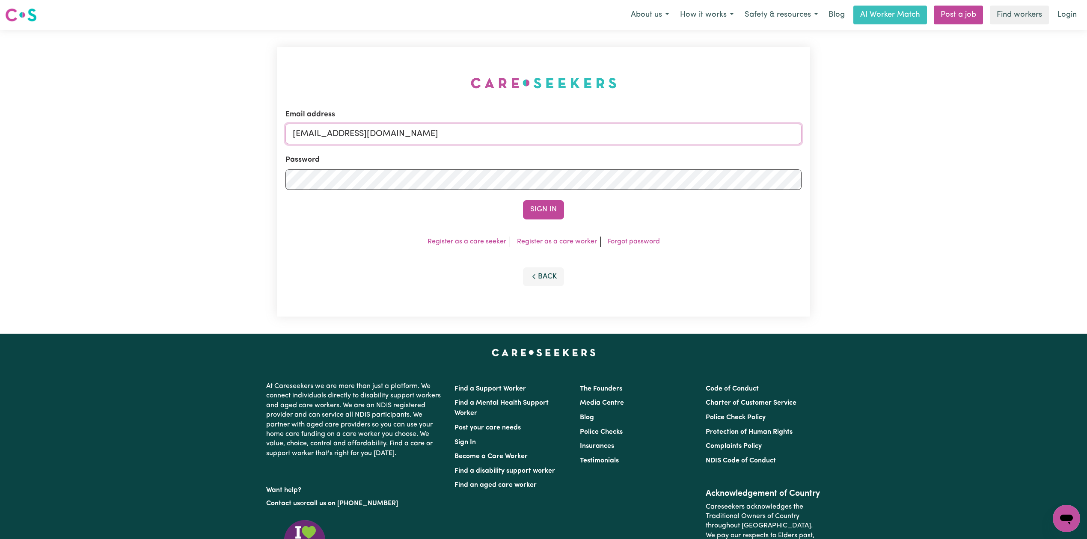
click at [404, 132] on input "onboardingcs@careseekers.com.au" at bounding box center [543, 134] width 516 height 21
click at [382, 83] on div "Email address onboardingcs@careseekers.com.au Password Sign In Register as a ca…" at bounding box center [543, 182] width 533 height 270
click at [548, 211] on button "Sign In" at bounding box center [543, 209] width 41 height 19
